Goal: Task Accomplishment & Management: Manage account settings

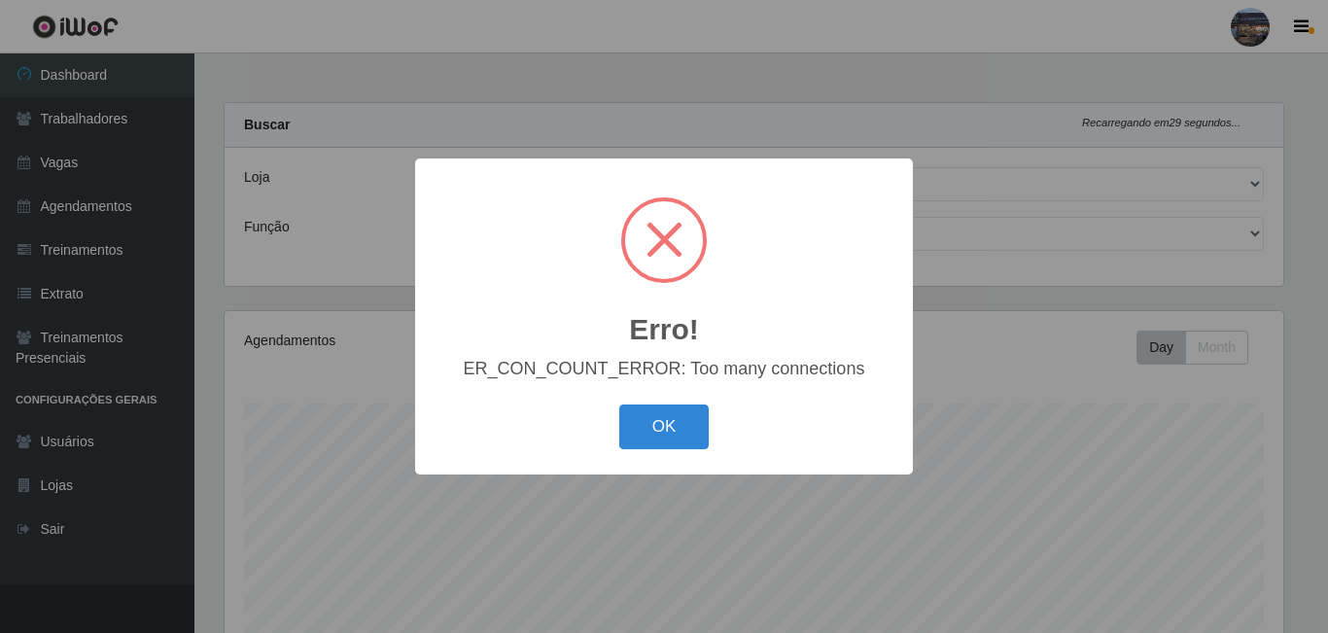
select select "303"
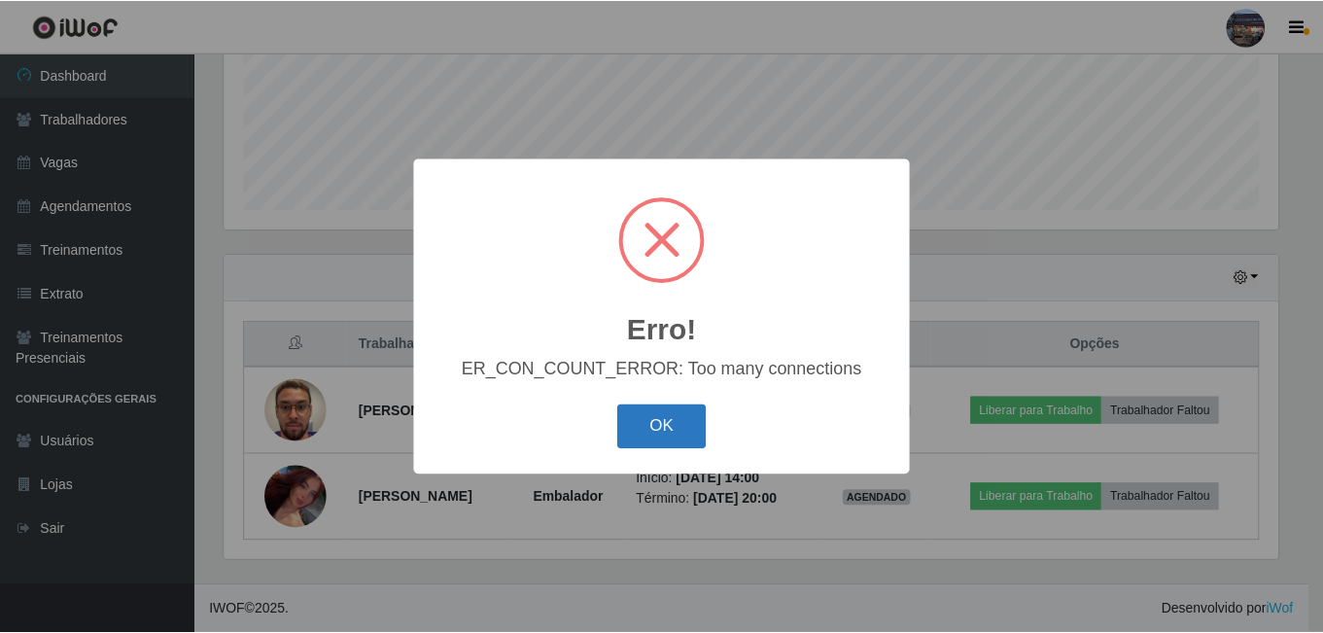
scroll to position [403, 1058]
click at [670, 427] on button "OK" at bounding box center [664, 427] width 90 height 46
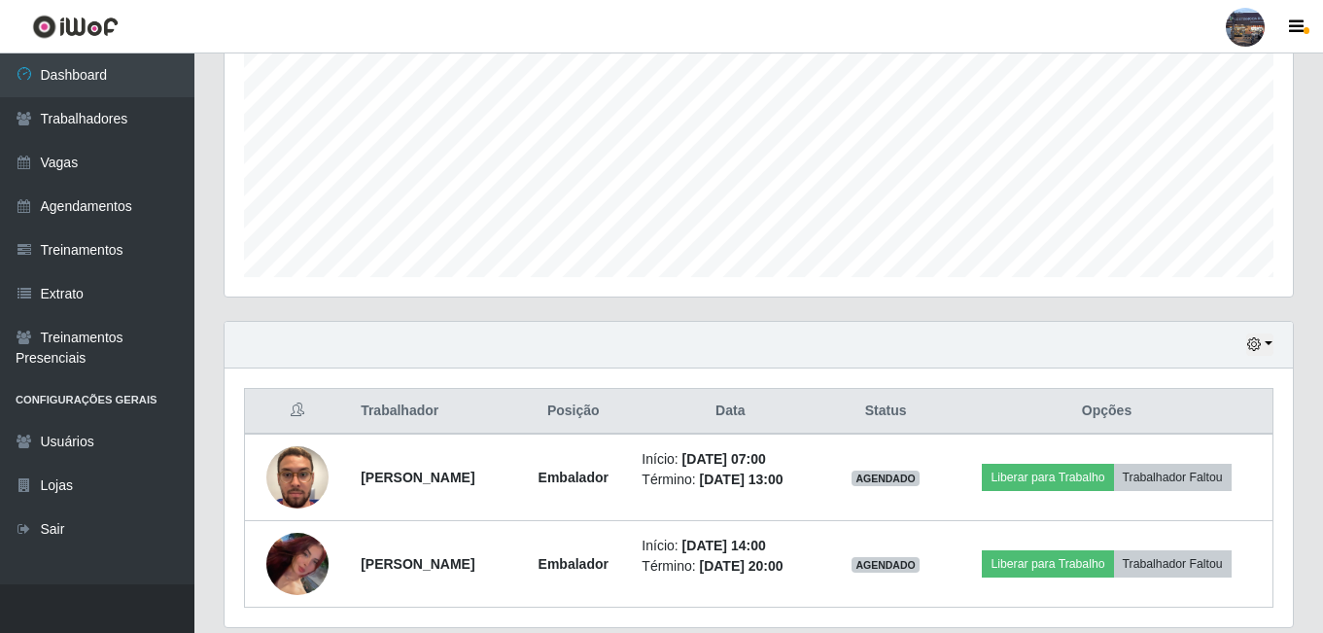
scroll to position [452, 0]
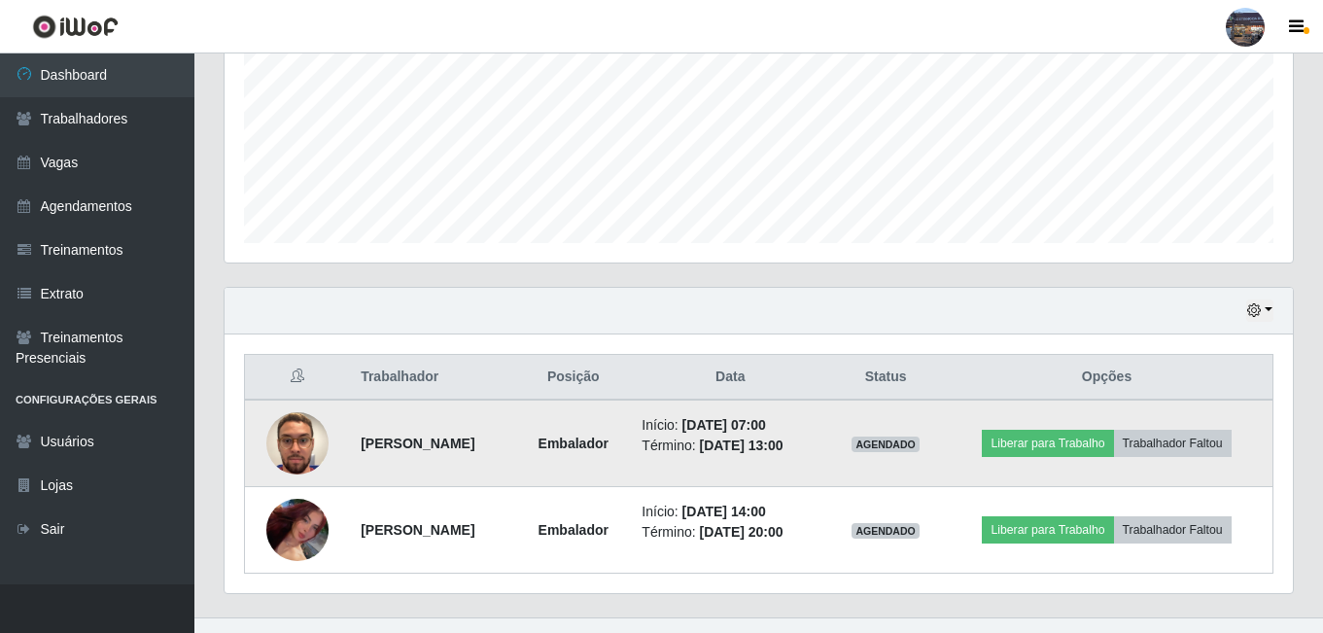
drag, startPoint x: 541, startPoint y: 439, endPoint x: 350, endPoint y: 446, distance: 191.6
click at [350, 446] on td "[PERSON_NAME]" at bounding box center [432, 442] width 167 height 87
copy strong "[PERSON_NAME]"
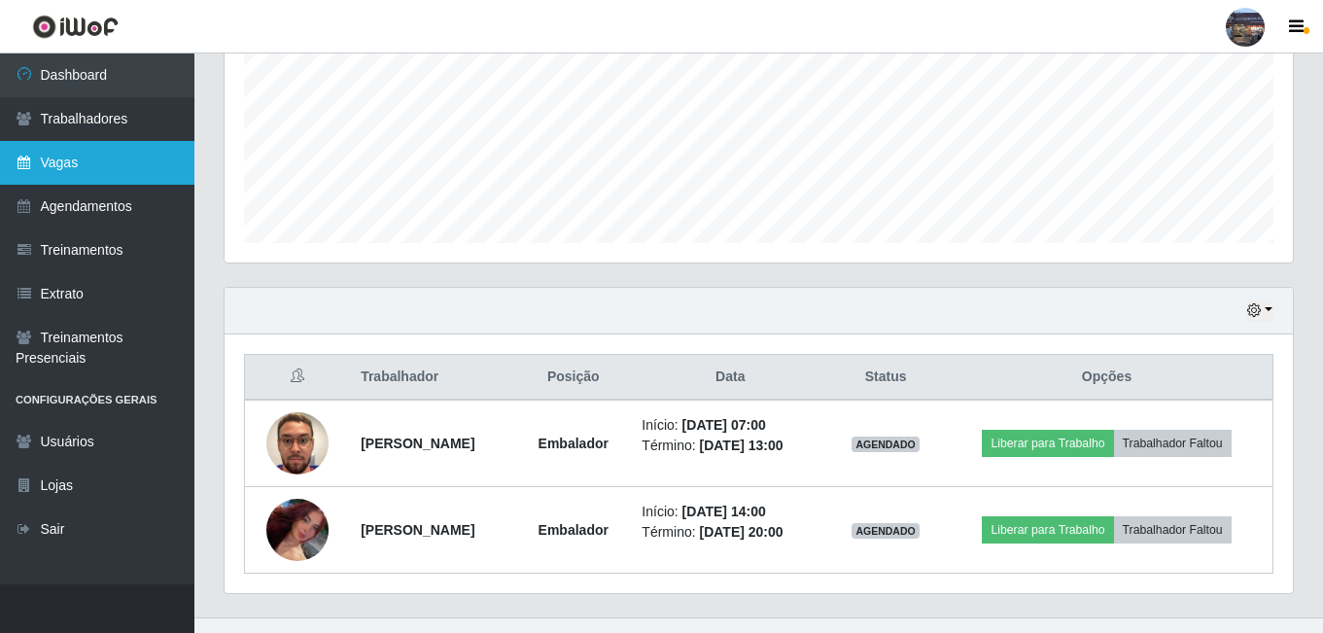
click at [97, 167] on link "Vagas" at bounding box center [97, 163] width 194 height 44
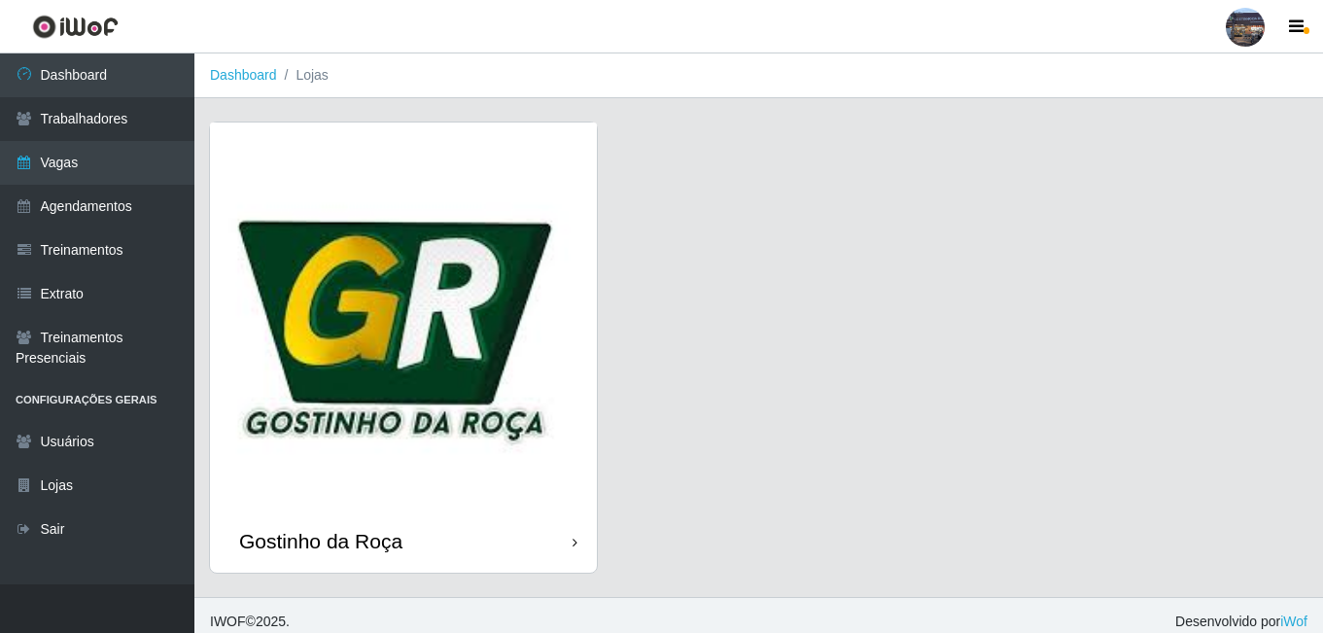
drag, startPoint x: 107, startPoint y: 84, endPoint x: 213, endPoint y: 96, distance: 106.7
click at [107, 83] on link "Dashboard" at bounding box center [97, 75] width 194 height 44
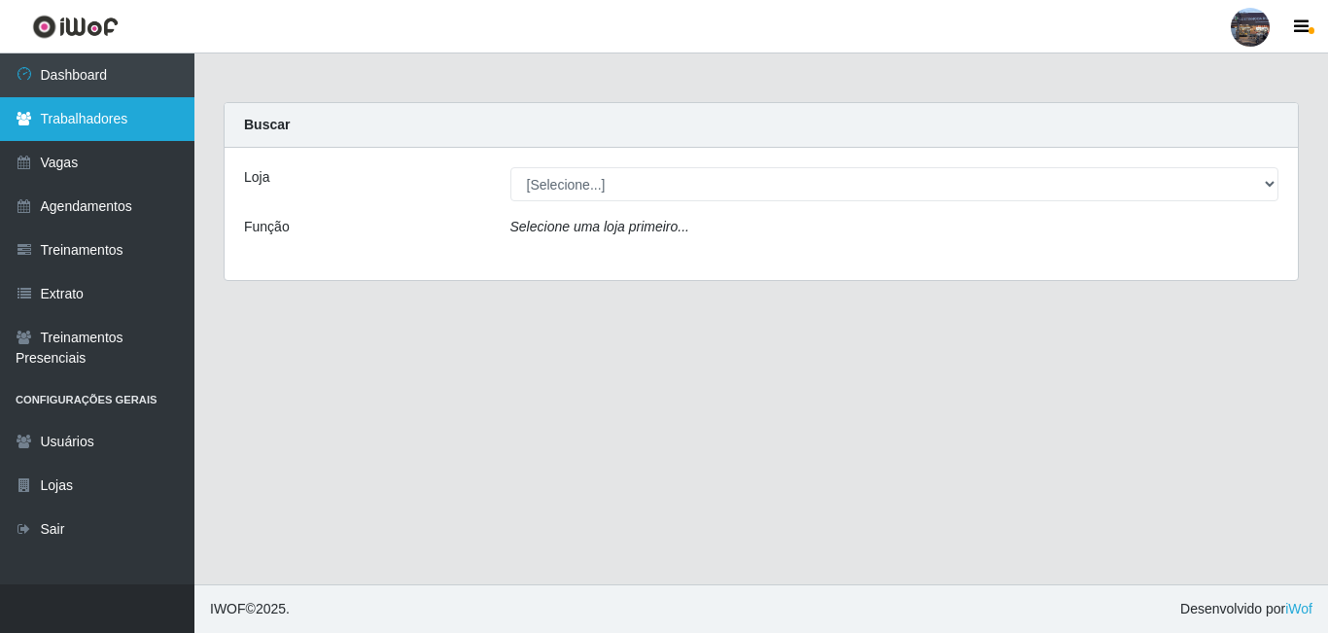
click at [52, 133] on link "Trabalhadores" at bounding box center [97, 119] width 194 height 44
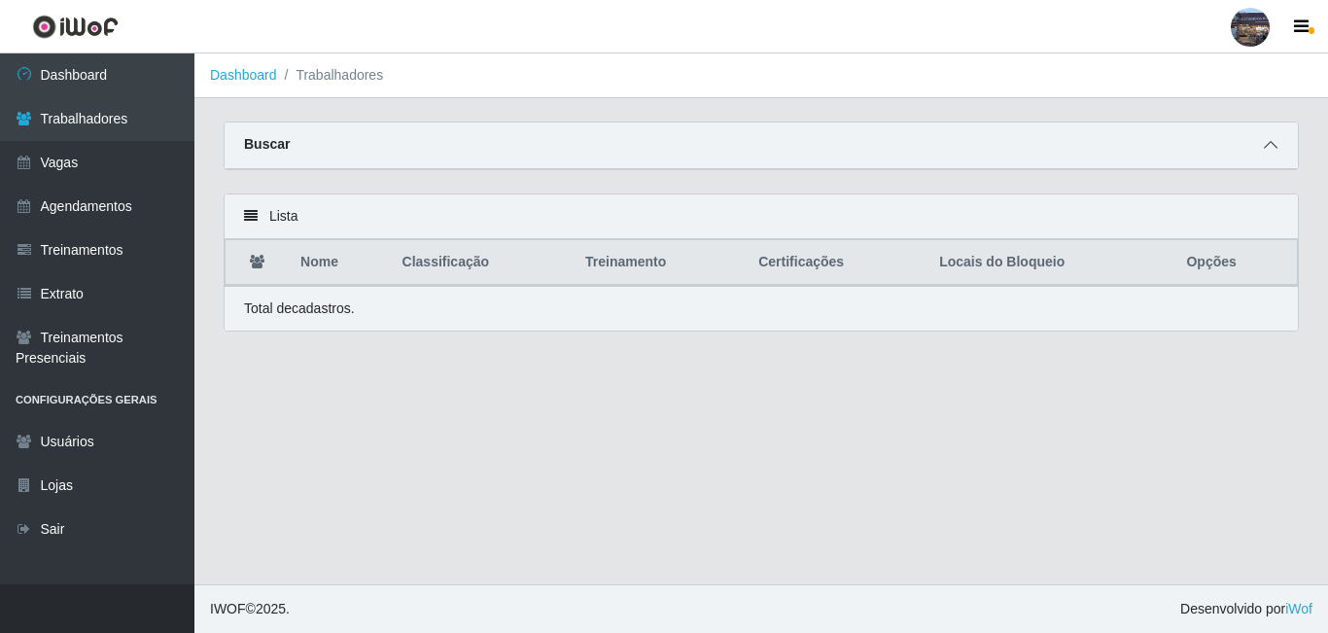
click at [1272, 149] on icon at bounding box center [1271, 145] width 14 height 14
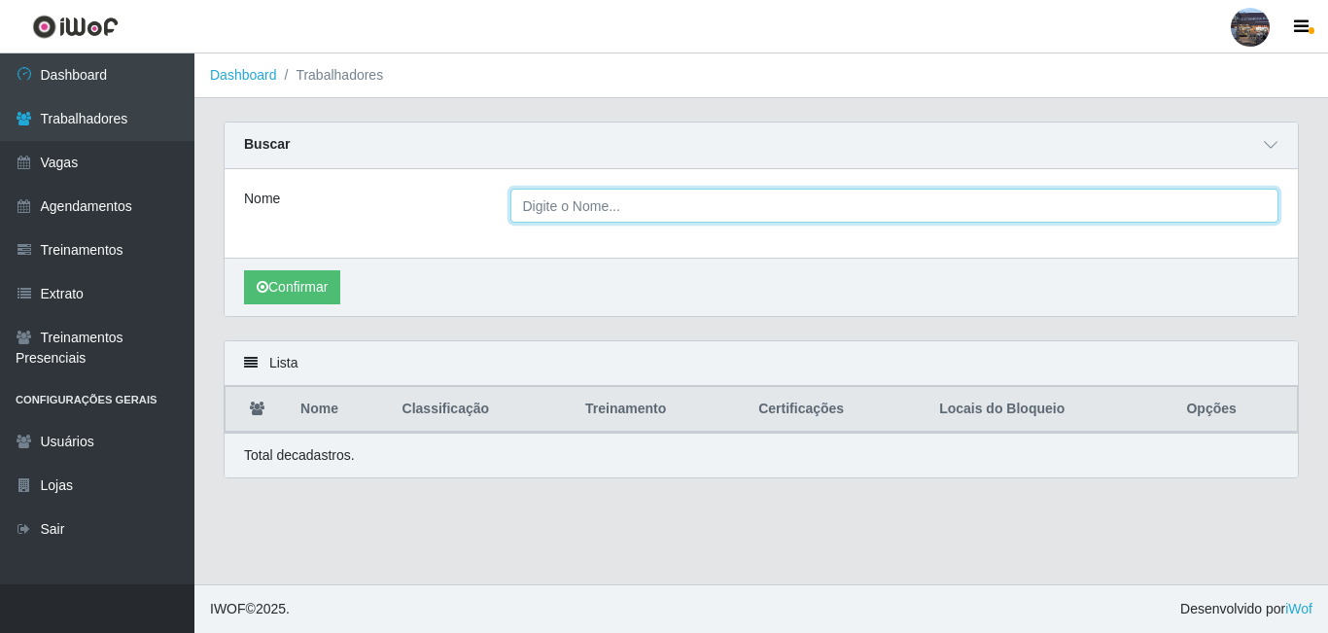
click at [554, 204] on input "Nome" at bounding box center [894, 206] width 769 height 34
paste input "[PERSON_NAME]"
type input "[PERSON_NAME]"
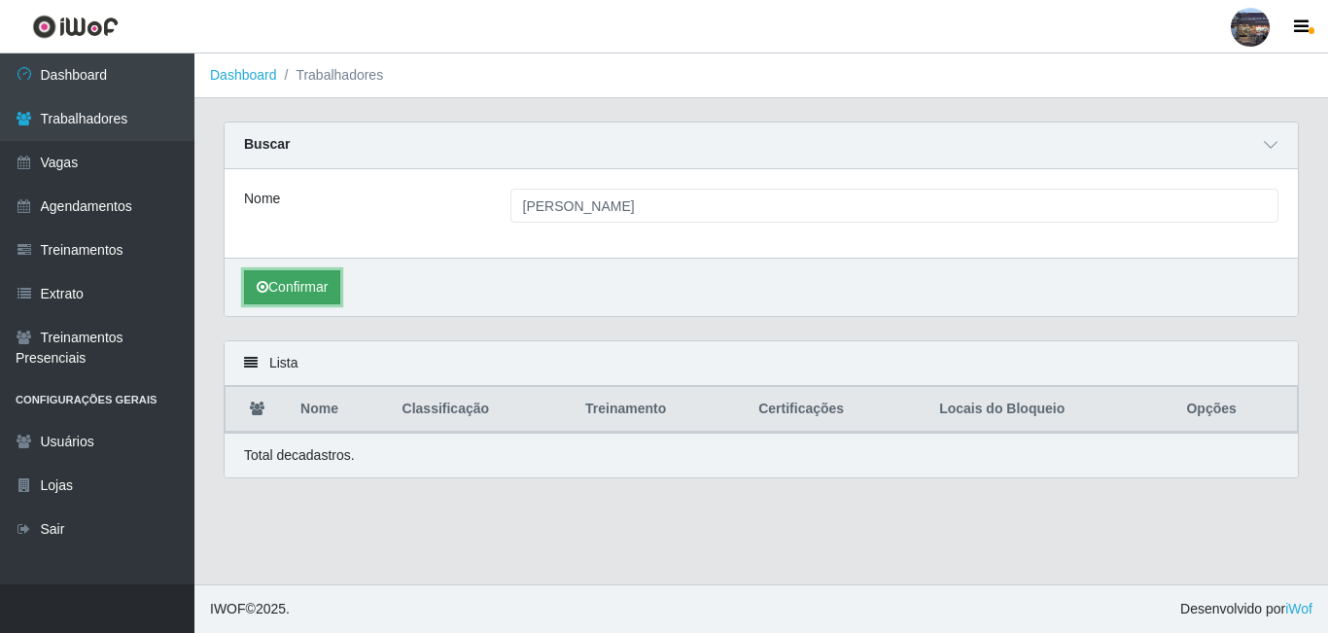
click at [316, 294] on button "Confirmar" at bounding box center [292, 287] width 96 height 34
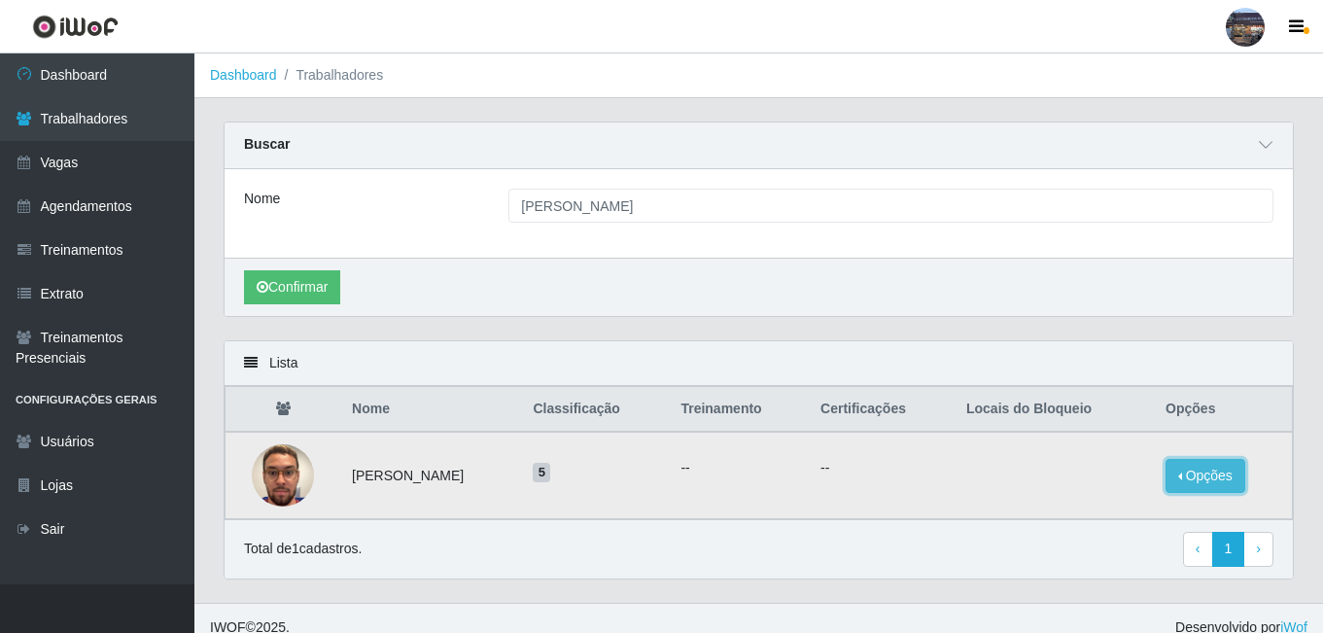
click at [1180, 471] on button "Opções" at bounding box center [1205, 476] width 80 height 34
click at [1106, 465] on button "Bloquear - Empresa" at bounding box center [1084, 453] width 156 height 41
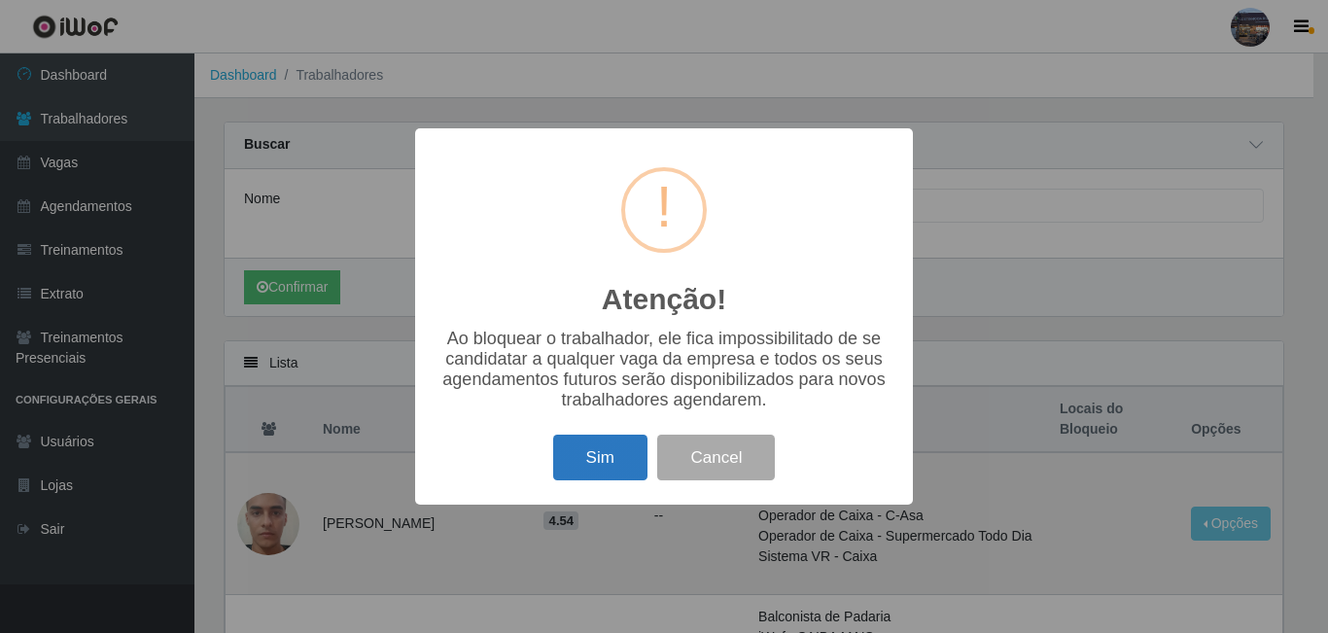
click at [578, 477] on button "Sim" at bounding box center [600, 457] width 94 height 46
